Goal: Information Seeking & Learning: Learn about a topic

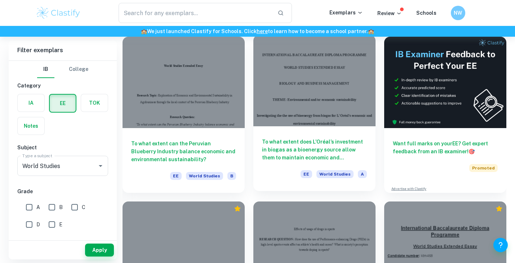
scroll to position [63, 0]
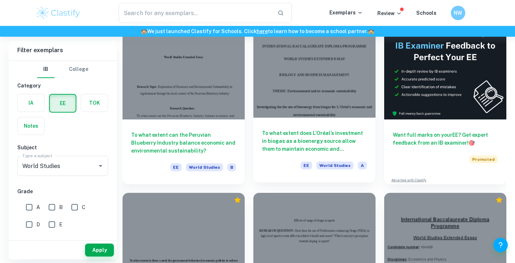
click at [320, 128] on div "To what extent does L’Oréal’s investment in biogas as a bioenergy source allow …" at bounding box center [314, 150] width 122 height 65
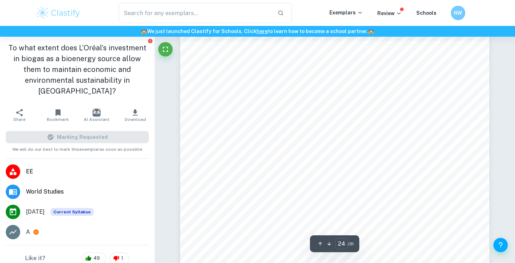
scroll to position [9285, 0]
type input "25"
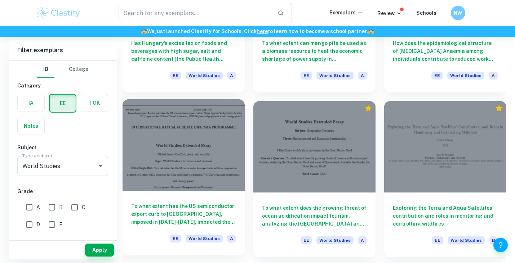
scroll to position [487, 0]
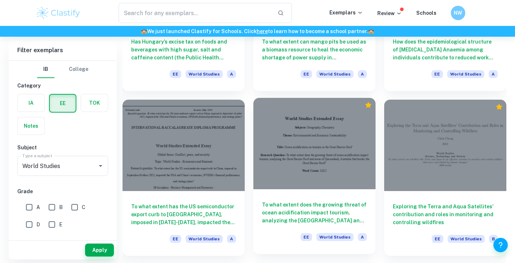
click at [330, 213] on h6 "To what extent does the growing threat of ocean acidification impact tourism, a…" at bounding box center [314, 213] width 105 height 24
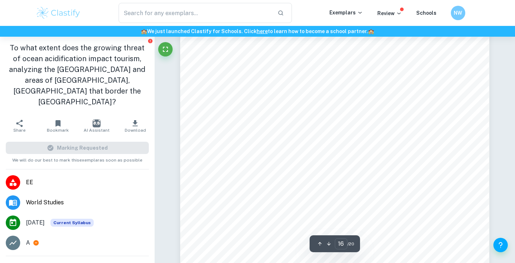
scroll to position [6140, 0]
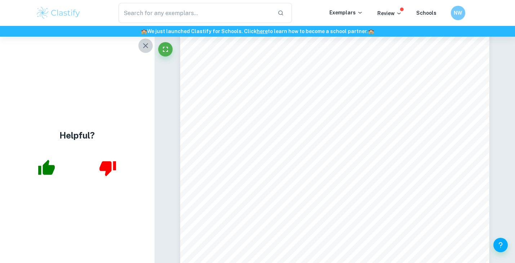
click at [147, 49] on icon "button" at bounding box center [145, 45] width 9 height 9
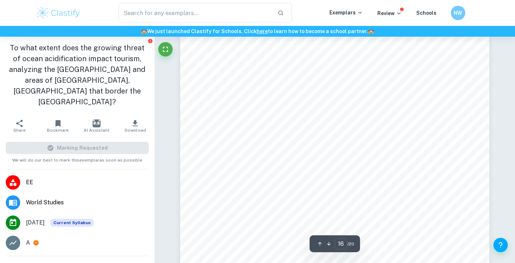
scroll to position [6137, 0]
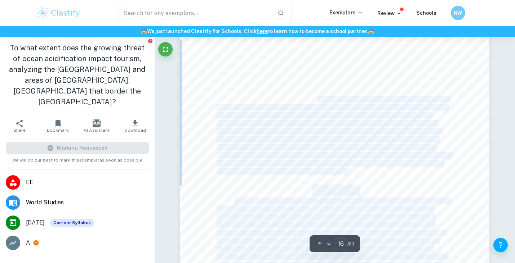
drag, startPoint x: 288, startPoint y: 71, endPoint x: 318, endPoint y: 99, distance: 40.8
click at [318, 99] on div "Evaluation This investigation is important in analyzing how ocean acidification…" at bounding box center [334, 206] width 309 height 400
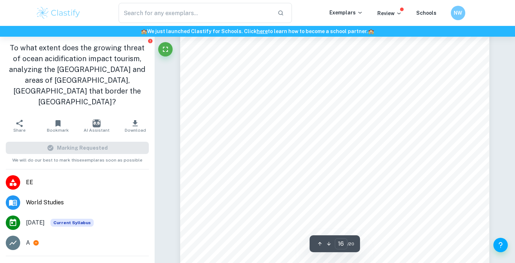
click at [293, 82] on span "due to OA. Another valuable component in this investigation is the varying pers…" at bounding box center [333, 84] width 232 height 6
drag, startPoint x: 301, startPoint y: 82, endPoint x: 276, endPoint y: 82, distance: 24.9
click at [276, 82] on span "due to OA. Another valuable component in this investigation is the varying pers…" at bounding box center [333, 84] width 232 height 6
click at [280, 90] on span "This research question was approached from a chemical perspective as well as a …" at bounding box center [330, 92] width 227 height 6
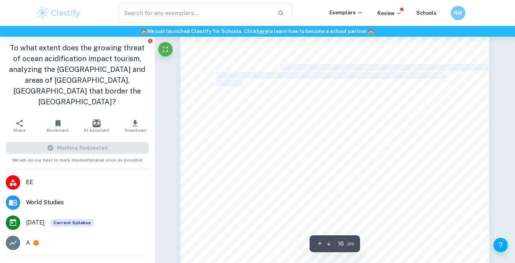
drag, startPoint x: 243, startPoint y: 85, endPoint x: 266, endPoint y: 67, distance: 29.6
click at [266, 67] on div "Evaluation This investigation is important in analyzing how ocean acidification…" at bounding box center [334, 206] width 309 height 400
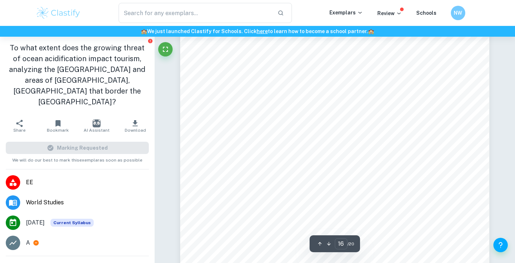
click at [315, 106] on span "there were several limitations to note. The first limitation is the lack of raw…" at bounding box center [332, 108] width 231 height 6
click at [268, 84] on span "due to OA. Another valuable component in this investigation is the varying pers…" at bounding box center [333, 84] width 232 height 6
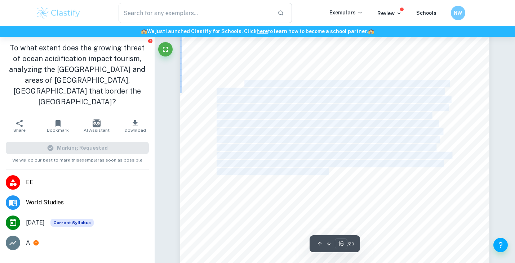
drag, startPoint x: 245, startPoint y: 82, endPoint x: 316, endPoint y: 169, distance: 112.0
click at [316, 169] on div "Evaluation This investigation is important in analyzing how ocean acidification…" at bounding box center [334, 206] width 309 height 400
click at [316, 169] on span "prevalent when [PERSON_NAME] created the model." at bounding box center [282, 172] width 130 height 6
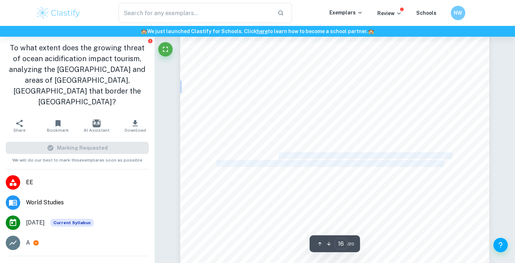
drag, startPoint x: 316, startPoint y: 169, endPoint x: 281, endPoint y: 156, distance: 37.5
click at [281, 156] on div "Evaluation This investigation is important in analyzing how ocean acidification…" at bounding box center [334, 206] width 309 height 400
click at [282, 156] on span "current state of the GBR. For tourism, it is far too early to make accurate pre…" at bounding box center [334, 156] width 234 height 6
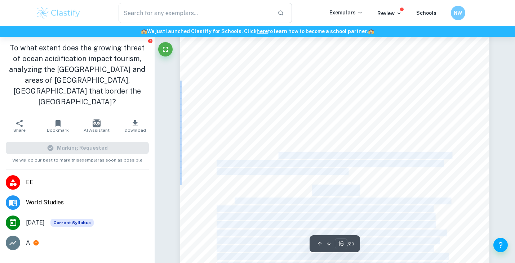
drag, startPoint x: 280, startPoint y: 156, endPoint x: 319, endPoint y: 173, distance: 42.6
click at [319, 173] on div "Evaluation This investigation is important in analyzing how ocean acidification…" at bounding box center [334, 206] width 309 height 400
drag, startPoint x: 320, startPoint y: 173, endPoint x: 276, endPoint y: 155, distance: 47.0
click at [276, 155] on div "Evaluation This investigation is important in analyzing how ocean acidification…" at bounding box center [334, 206] width 309 height 400
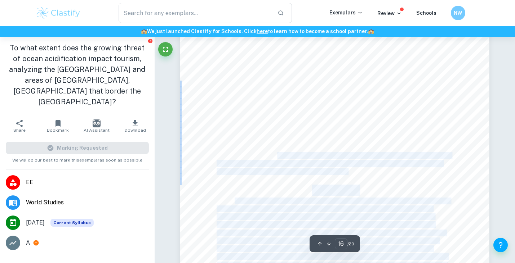
click at [276, 154] on span "current state of the GBR. For tourism, it is far too early to make accurate pre…" at bounding box center [334, 156] width 234 height 6
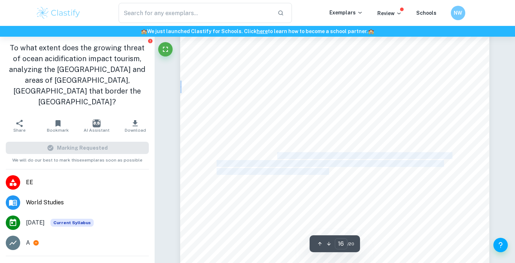
drag, startPoint x: 276, startPoint y: 154, endPoint x: 315, endPoint y: 170, distance: 42.0
click at [315, 170] on div "Evaluation This investigation is important in analyzing how ocean acidification…" at bounding box center [334, 206] width 309 height 400
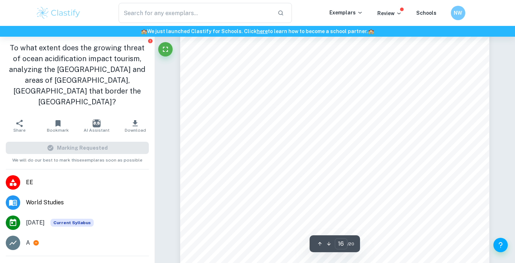
click at [320, 171] on div "Evaluation This investigation is important in analyzing how ocean acidification…" at bounding box center [334, 206] width 309 height 400
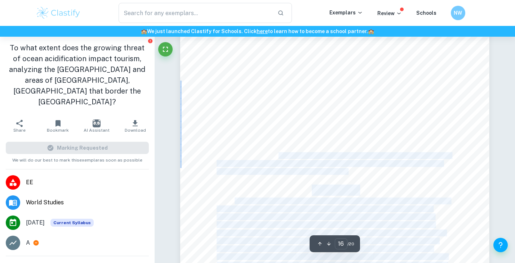
drag, startPoint x: 320, startPoint y: 171, endPoint x: 280, endPoint y: 156, distance: 42.3
click at [280, 156] on div "Evaluation This investigation is important in analyzing how ocean acidification…" at bounding box center [334, 206] width 309 height 400
click at [280, 156] on span "current state of the GBR. For tourism, it is far too early to make accurate pre…" at bounding box center [334, 156] width 234 height 6
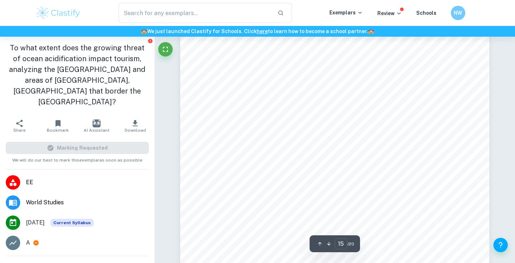
scroll to position [5792, 0]
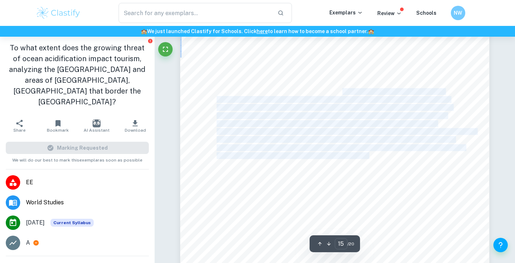
drag, startPoint x: 341, startPoint y: 90, endPoint x: 370, endPoint y: 159, distance: 74.4
click at [370, 159] on div "Funding for GBR Initiatives Australian research institutions have access to a l…" at bounding box center [334, 148] width 309 height 400
click at [370, 159] on span "GBR will be stripped away by OA so the amount of days in the GBR9s core-season …" at bounding box center [331, 156] width 228 height 6
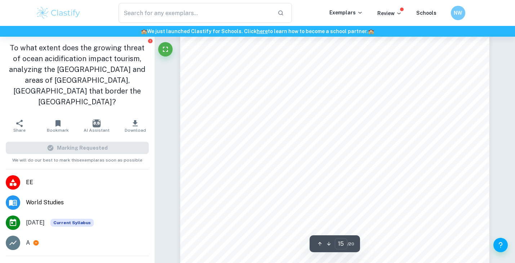
scroll to position [5807, 0]
drag, startPoint x: 383, startPoint y: 169, endPoint x: 373, endPoint y: 82, distance: 88.2
click at [373, 82] on div "Funding for GBR Initiatives Australian research institutions have access to a l…" at bounding box center [334, 133] width 309 height 400
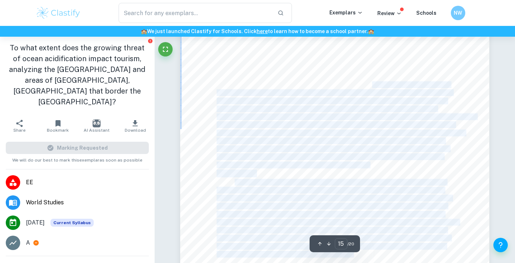
click at [398, 165] on div "Funding for GBR Initiatives Australian research institutions have access to a l…" at bounding box center [334, 133] width 309 height 400
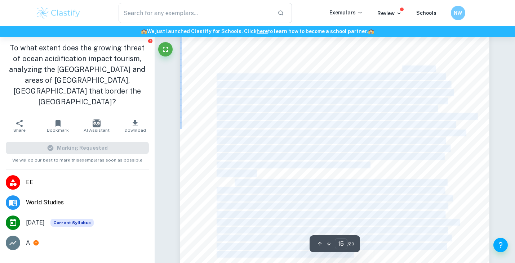
drag, startPoint x: 396, startPoint y: 165, endPoint x: 401, endPoint y: 72, distance: 93.8
click at [401, 72] on div "Funding for GBR Initiatives Australian research institutions have access to a l…" at bounding box center [334, 133] width 309 height 400
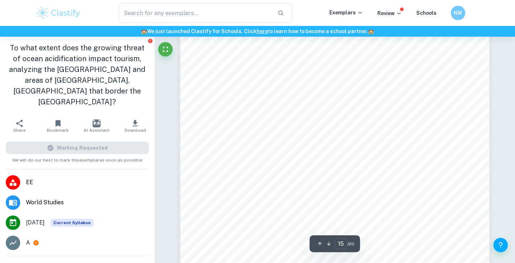
click at [404, 86] on span "threat continued to worsen over time. Although the GBR usually generates approx…" at bounding box center [334, 85] width 234 height 6
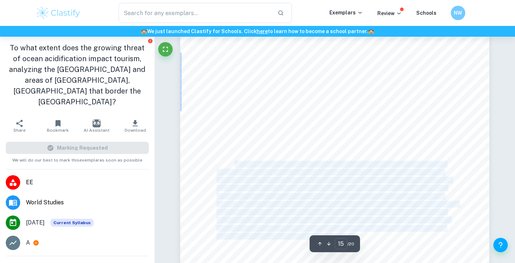
drag, startPoint x: 286, startPoint y: 160, endPoint x: 235, endPoint y: 166, distance: 51.2
click at [235, 166] on div "Funding for GBR Initiatives Australian research institutions have access to a l…" at bounding box center [334, 115] width 309 height 400
click at [235, 166] on span "In this scenario, adaptation and mitigation strategies were applied and the rat…" at bounding box center [340, 165] width 211 height 6
drag, startPoint x: 235, startPoint y: 166, endPoint x: 344, endPoint y: 230, distance: 126.5
click at [344, 230] on div "Funding for GBR Initiatives Australian research institutions have access to a l…" at bounding box center [334, 115] width 309 height 400
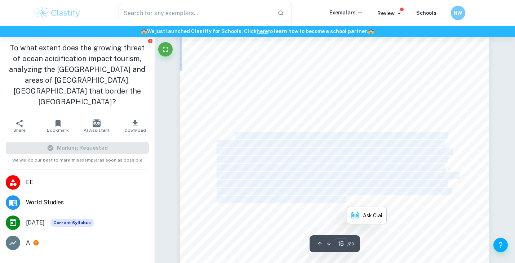
scroll to position [5890, 0]
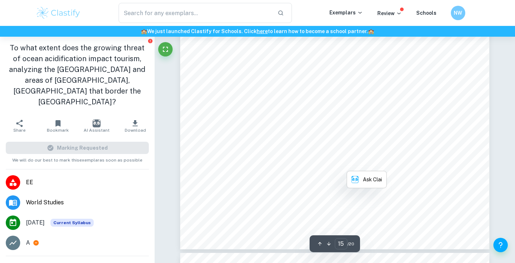
click at [416, 200] on div "Funding for GBR Initiatives Australian research institutions have access to a l…" at bounding box center [334, 50] width 309 height 400
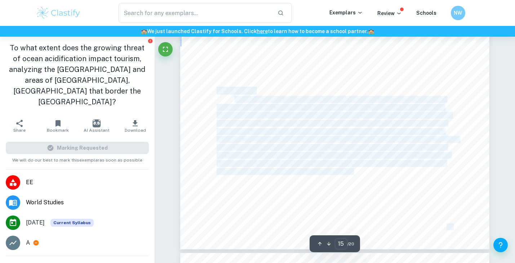
drag, startPoint x: 358, startPoint y: 172, endPoint x: 218, endPoint y: 92, distance: 161.1
click at [218, 92] on div "Funding for GBR Initiatives Australian research institutions have access to a l…" at bounding box center [334, 50] width 309 height 400
click at [218, 92] on span "Minimal OA" at bounding box center [236, 91] width 38 height 7
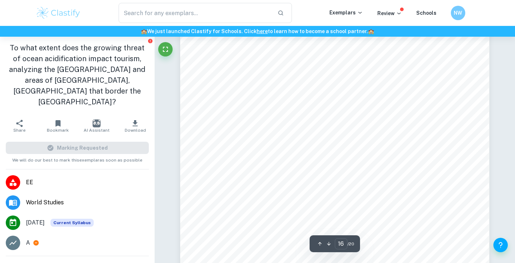
scroll to position [6136, 0]
drag, startPoint x: 314, startPoint y: 85, endPoint x: 313, endPoint y: 89, distance: 4.7
click at [313, 89] on div "Evaluation This investigation is important in analyzing how ocean acidification…" at bounding box center [334, 207] width 309 height 400
click at [262, 90] on span "This research question was approached from a chemical perspective as well as a …" at bounding box center [330, 93] width 227 height 6
drag, startPoint x: 216, startPoint y: 92, endPoint x: 228, endPoint y: 97, distance: 13.5
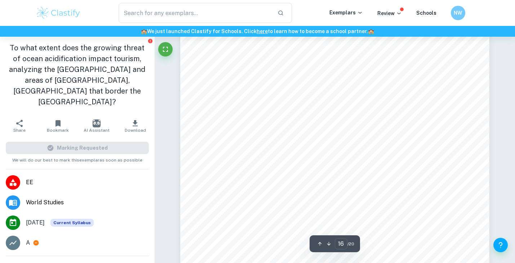
click at [228, 97] on div "Evaluation This investigation is important in analyzing how ocean acidification…" at bounding box center [334, 207] width 309 height 400
click at [226, 96] on span "This research question was approached from a chemical perspective as well as a …" at bounding box center [330, 93] width 227 height 6
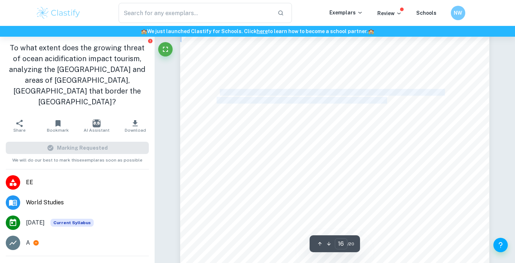
drag, startPoint x: 219, startPoint y: 91, endPoint x: 387, endPoint y: 99, distance: 168.5
click at [387, 99] on div "Evaluation This investigation is important in analyzing how ocean acidification…" at bounding box center [334, 207] width 309 height 400
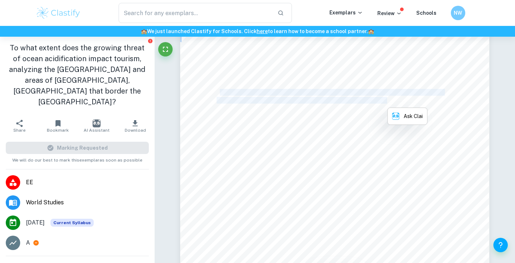
click at [387, 99] on span "perspective which results in a more thorough investigation. When interpreting t…" at bounding box center [334, 101] width 234 height 6
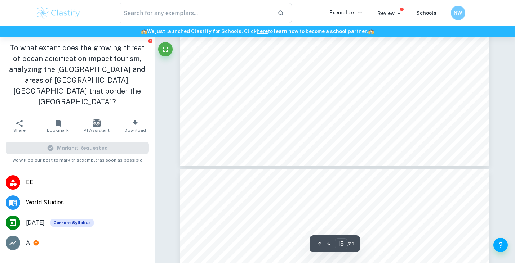
scroll to position [5992, 0]
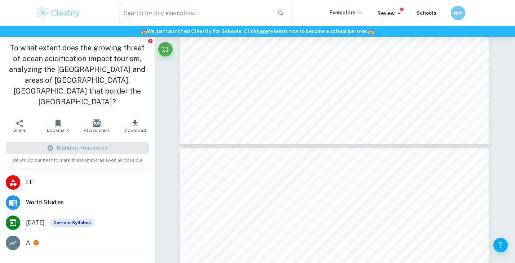
type input "16"
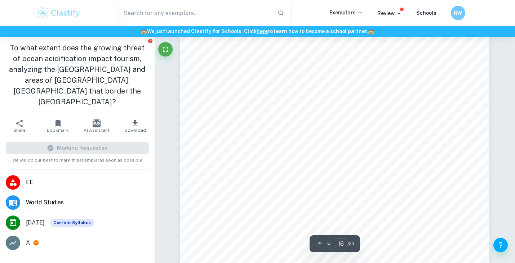
scroll to position [6143, 0]
